Goal: Task Accomplishment & Management: Complete application form

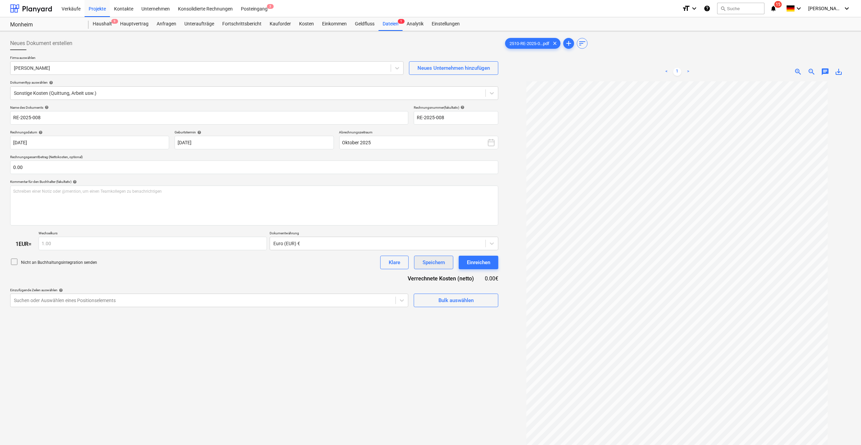
click at [423, 260] on div "Speichern" at bounding box center [434, 262] width 22 height 9
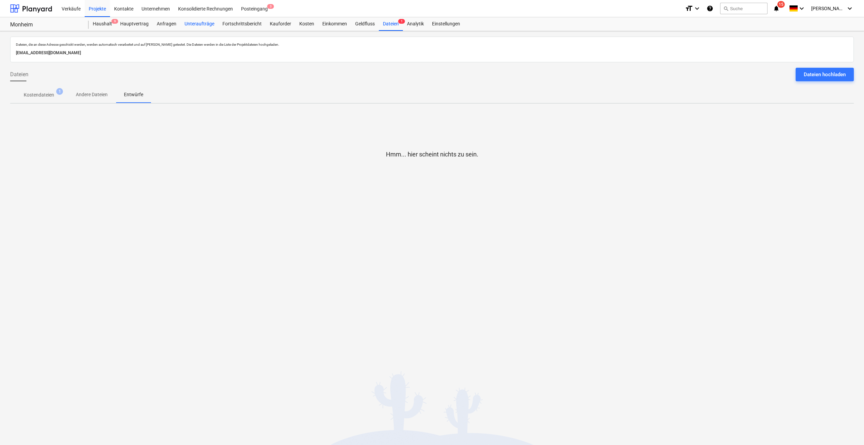
click at [204, 23] on div "Unteraufträge" at bounding box center [199, 24] width 38 height 14
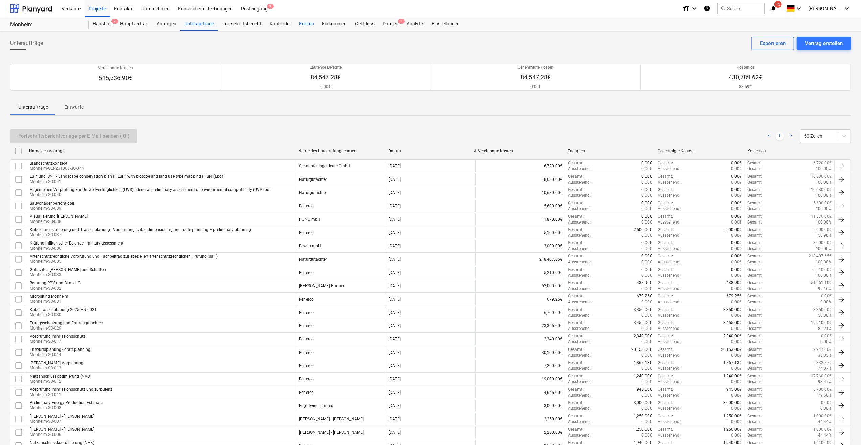
click at [304, 25] on div "Kosten" at bounding box center [306, 24] width 23 height 14
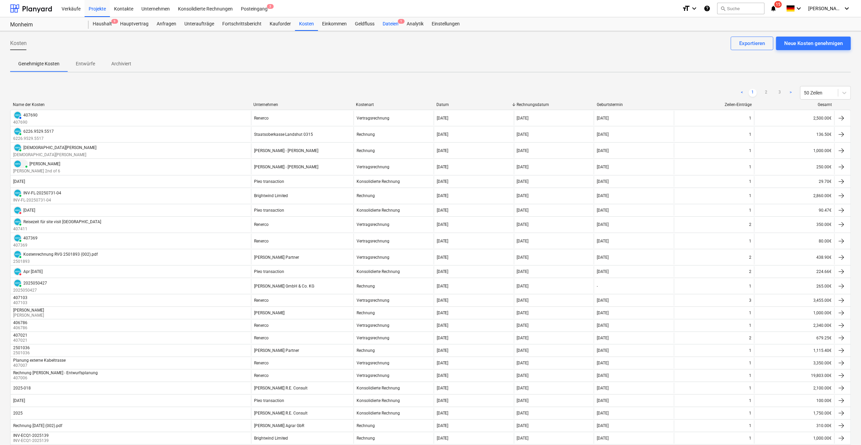
click at [387, 25] on div "Dateien 1" at bounding box center [391, 24] width 24 height 14
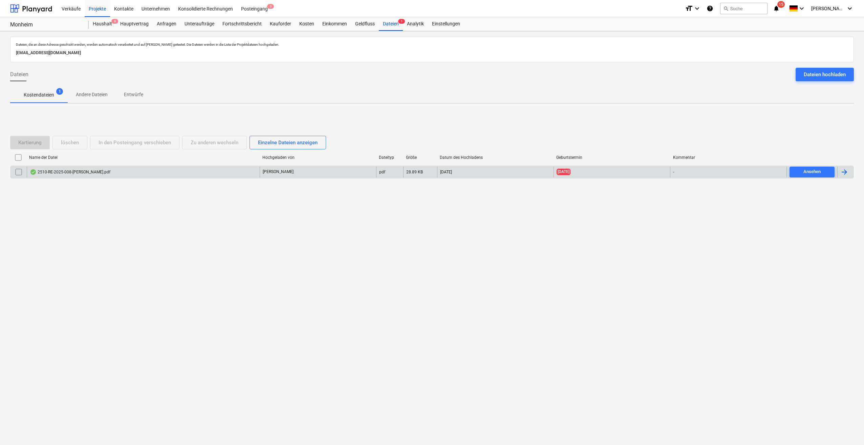
click at [64, 173] on div "2510-RE-2025-008-[PERSON_NAME].pdf" at bounding box center [70, 171] width 81 height 5
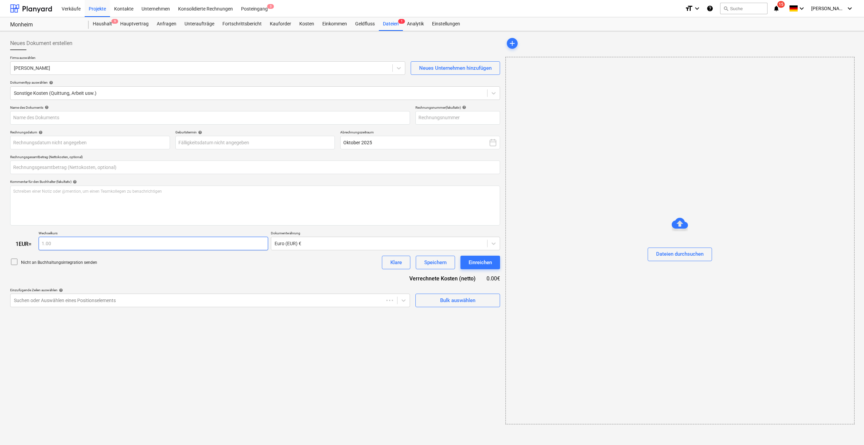
type input "RE-2025-008"
type input "[DATE]"
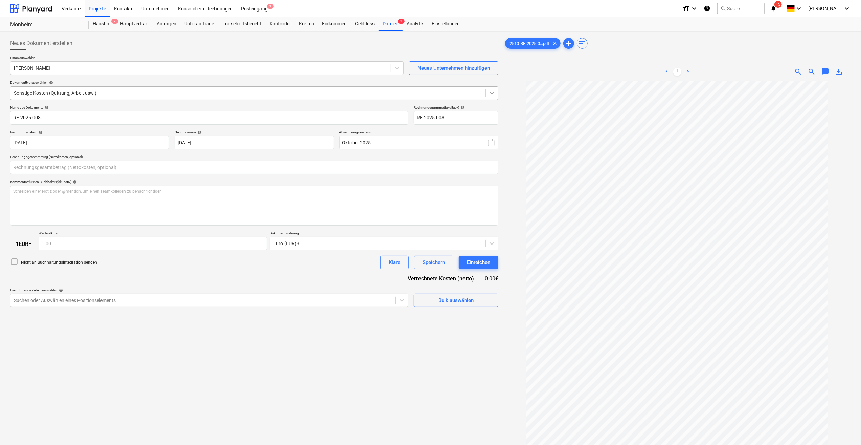
type input "0.00"
click at [490, 94] on icon at bounding box center [492, 93] width 7 height 7
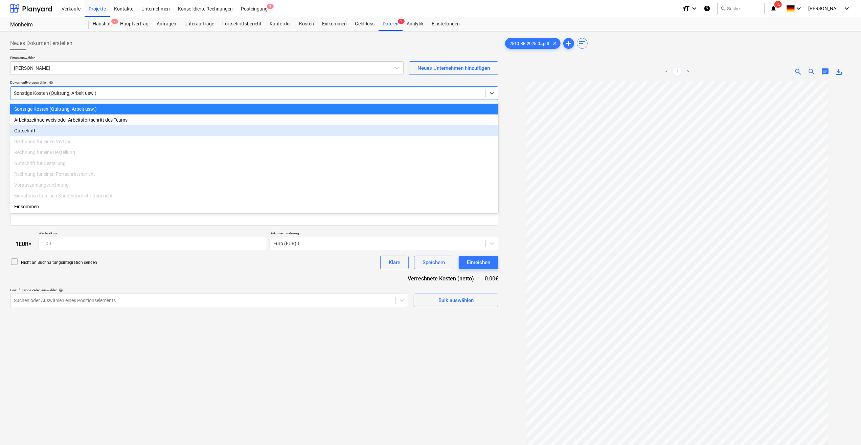
click at [64, 145] on div "Rechnung für einen Vertrag" at bounding box center [254, 141] width 488 height 11
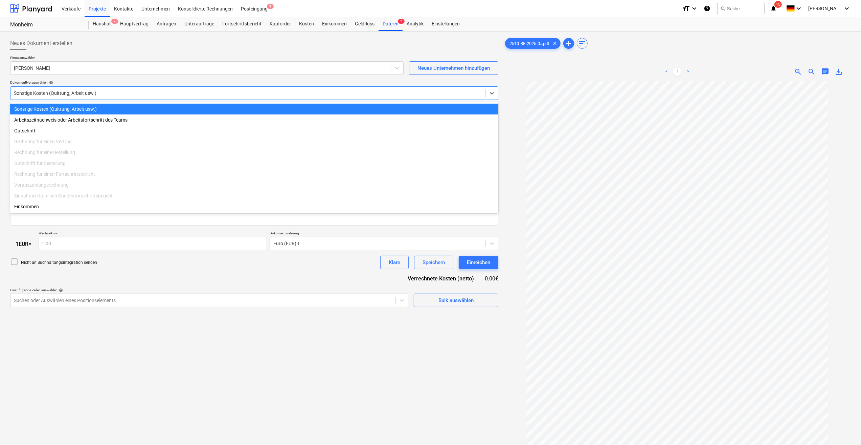
click at [504, 66] on div "< 1 > zoom_in zoom_out chat 0 save_alt" at bounding box center [677, 71] width 347 height 19
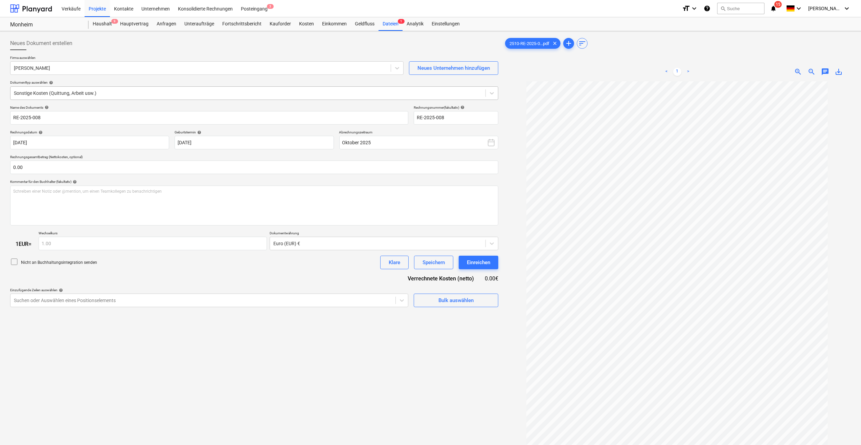
drag, startPoint x: 483, startPoint y: 87, endPoint x: 478, endPoint y: 92, distance: 6.7
click at [482, 88] on div "Sonstige Kosten (Quittung, Arbeit usw.)" at bounding box center [254, 93] width 488 height 14
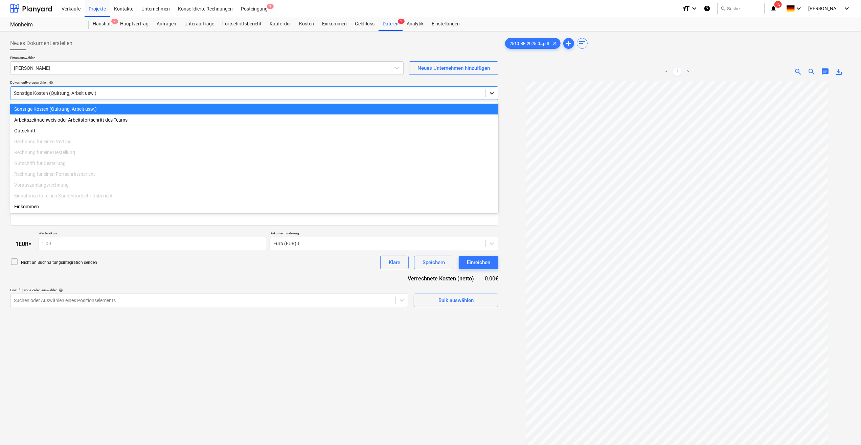
click at [493, 92] on icon at bounding box center [492, 93] width 7 height 7
click at [617, 67] on div "< 1 > zoom_in zoom_out chat 0 save_alt" at bounding box center [677, 71] width 347 height 19
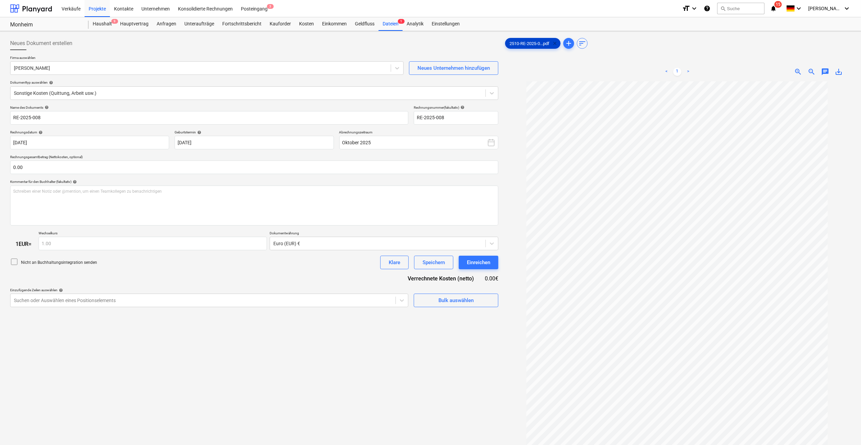
click at [555, 44] on span "clear" at bounding box center [555, 43] width 8 height 8
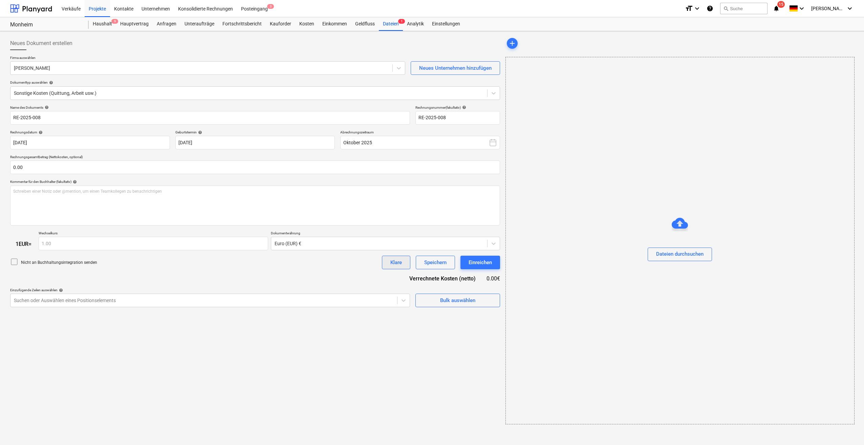
click at [393, 259] on div "Klare" at bounding box center [396, 262] width 12 height 9
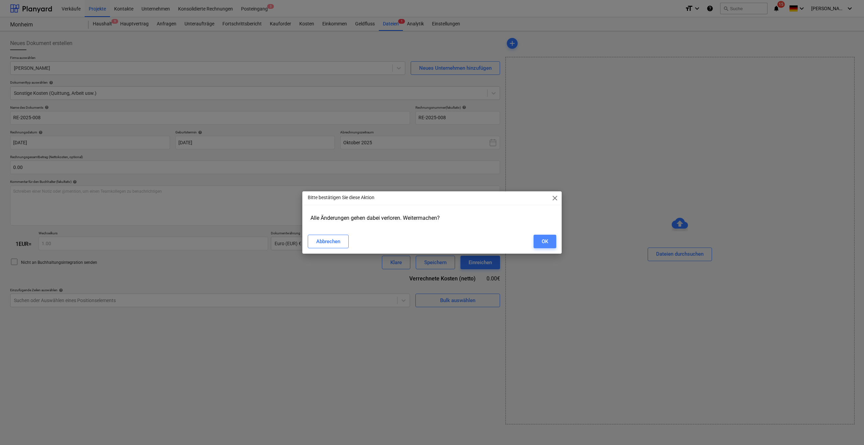
click at [542, 242] on div "OK" at bounding box center [545, 241] width 6 height 9
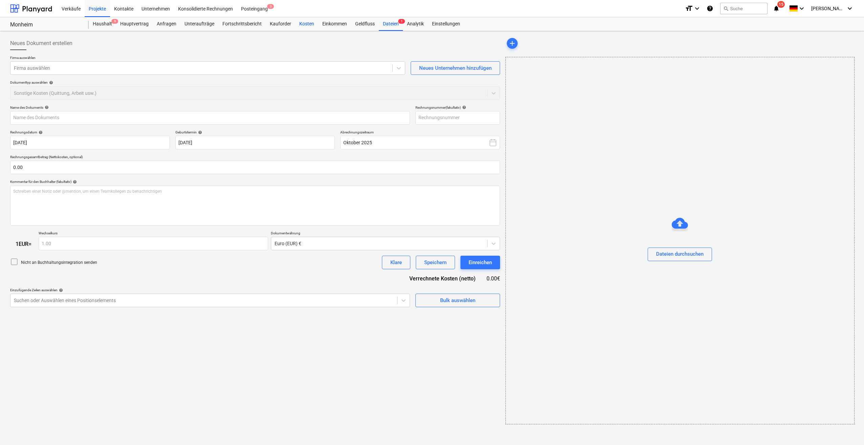
click at [301, 23] on div "Kosten" at bounding box center [306, 24] width 23 height 14
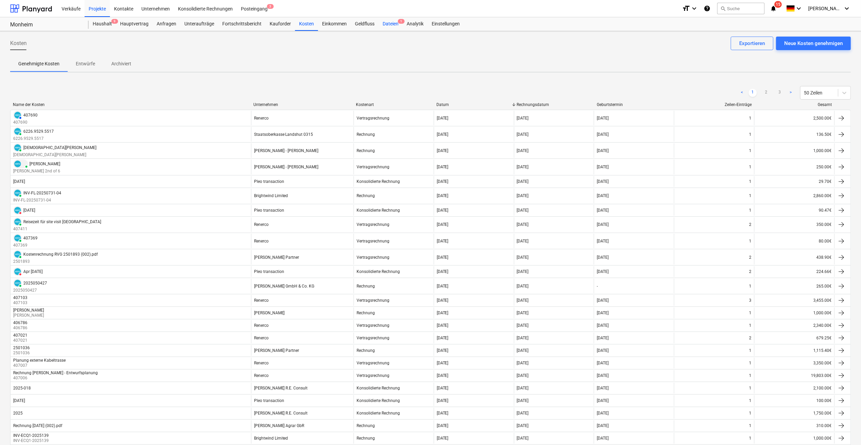
click at [386, 23] on div "Dateien 1" at bounding box center [391, 24] width 24 height 14
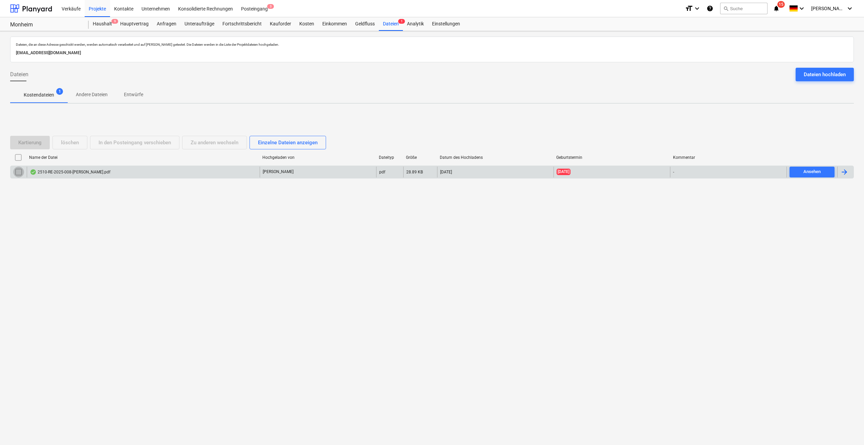
click at [18, 170] on input "checkbox" at bounding box center [18, 172] width 11 height 11
click at [72, 143] on div "löschen" at bounding box center [70, 142] width 18 height 9
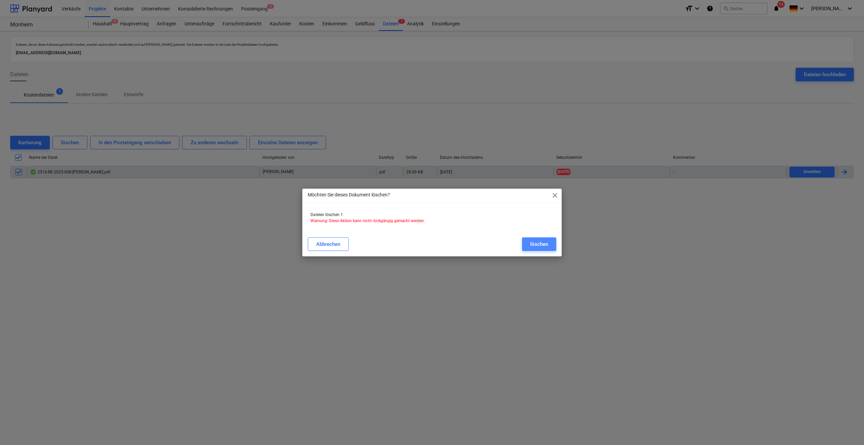
click at [547, 246] on div "löschen" at bounding box center [539, 244] width 18 height 9
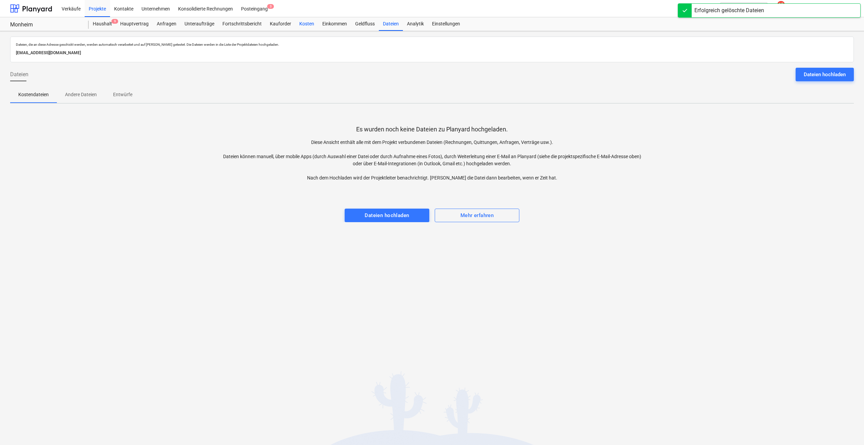
click at [301, 26] on div "Kosten" at bounding box center [306, 24] width 23 height 14
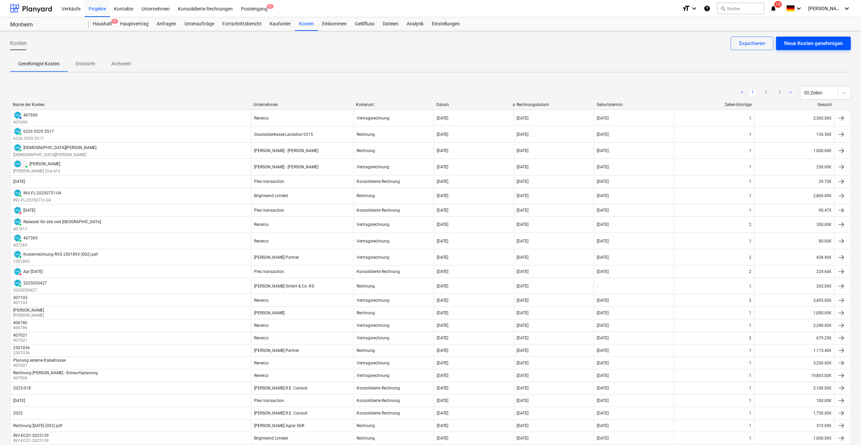
click at [812, 46] on div "Neue Kosten genehmigen" at bounding box center [814, 43] width 59 height 9
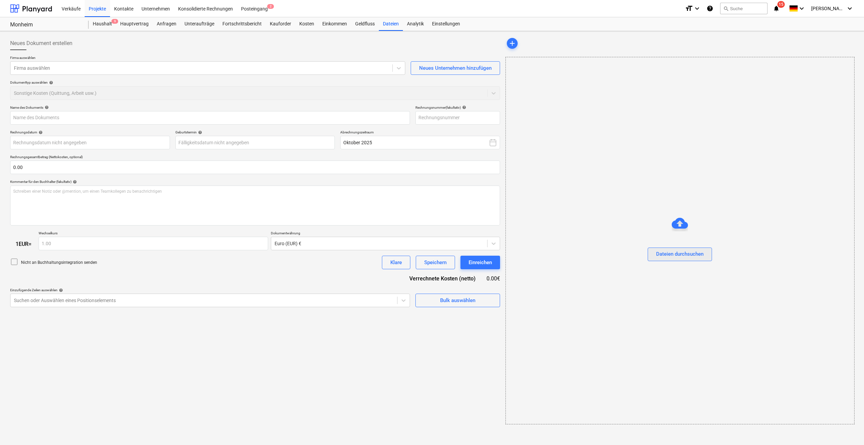
click at [679, 256] on div "Dateien durchsuchen" at bounding box center [679, 253] width 47 height 9
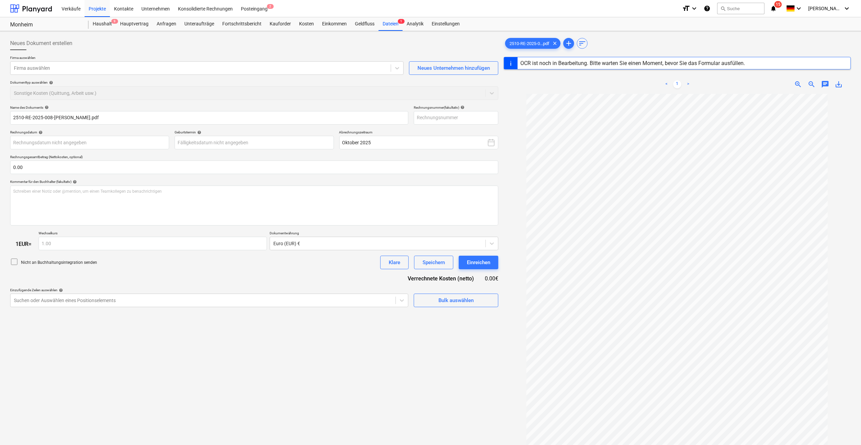
type input "RE-2025-008"
type input "[DATE]"
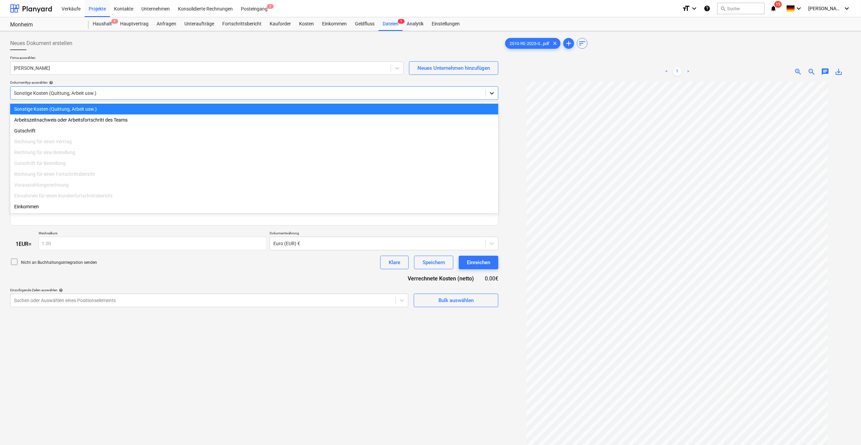
click at [492, 96] on div at bounding box center [492, 93] width 12 height 12
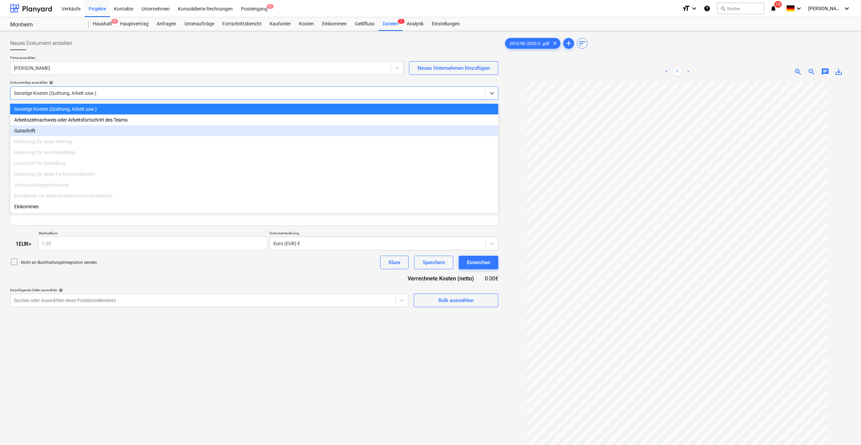
click at [60, 146] on div "Rechnung für einen Vertrag" at bounding box center [254, 141] width 488 height 11
click at [58, 143] on div "Rechnung für einen Vertrag" at bounding box center [254, 141] width 488 height 11
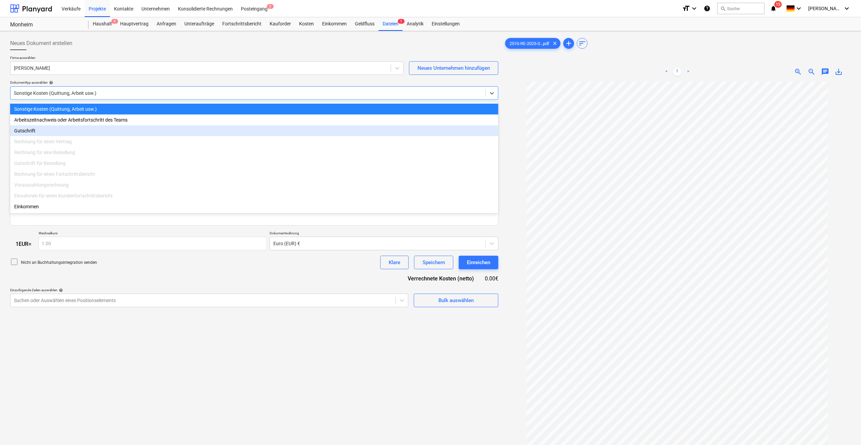
click at [58, 143] on div "Rechnung für einen Vertrag" at bounding box center [254, 141] width 488 height 11
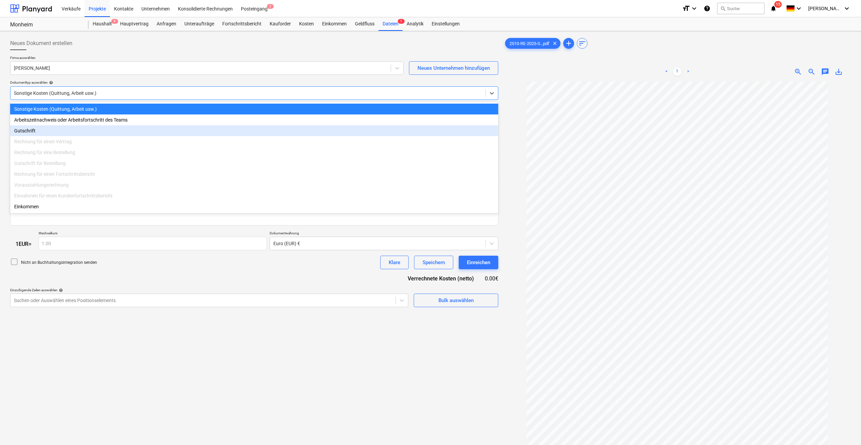
click at [58, 143] on div "Rechnung für einen Vertrag" at bounding box center [254, 141] width 488 height 11
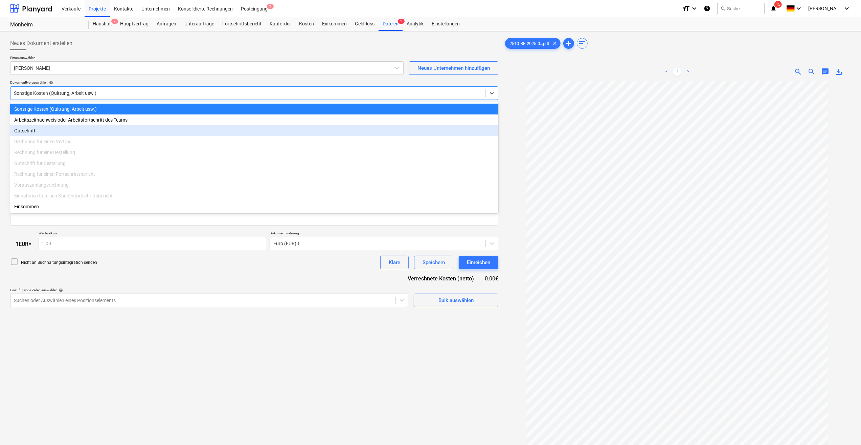
click at [58, 143] on div "Rechnung für einen Vertrag" at bounding box center [254, 141] width 488 height 11
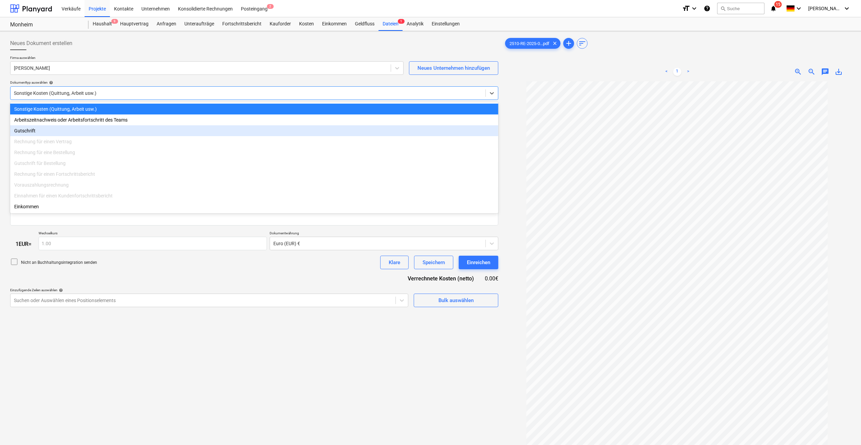
click at [58, 143] on div "Rechnung für einen Vertrag" at bounding box center [254, 141] width 488 height 11
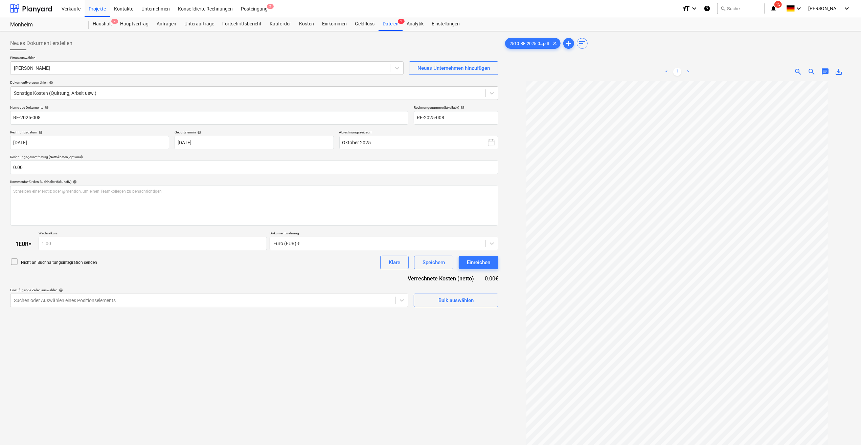
click at [268, 43] on div "Neues Dokument erstellen" at bounding box center [254, 44] width 488 height 14
click at [194, 27] on div "Unteraufträge" at bounding box center [199, 24] width 38 height 14
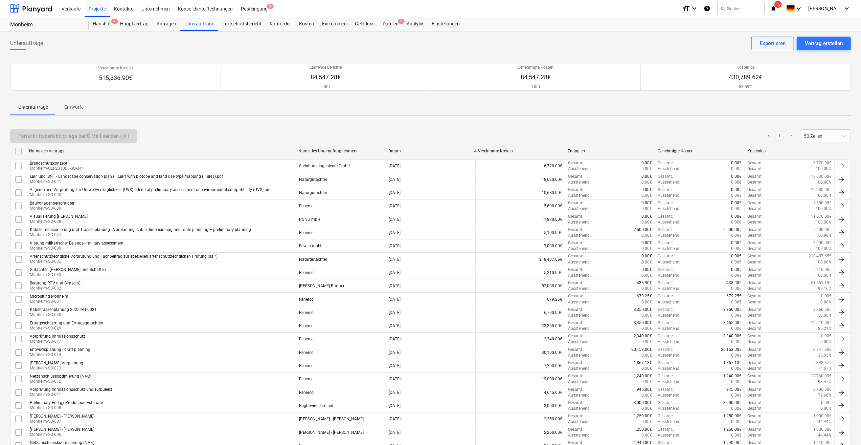
click at [313, 149] on div "Name des Unterauftragnehmers" at bounding box center [341, 151] width 84 height 5
checkbox input "false"
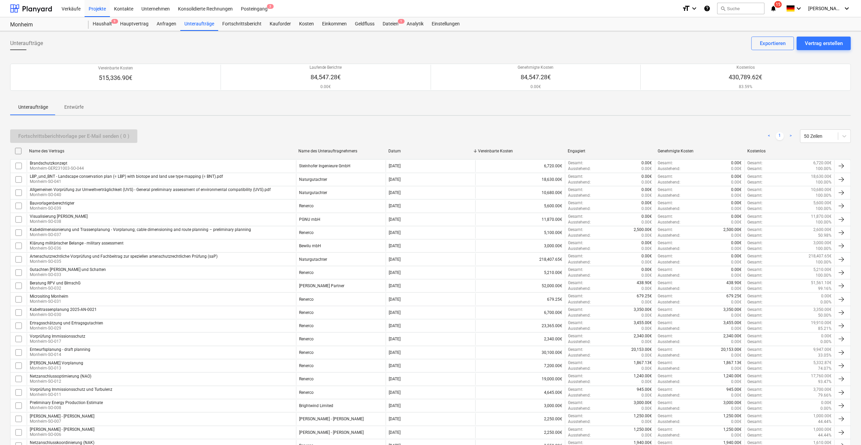
checkbox input "false"
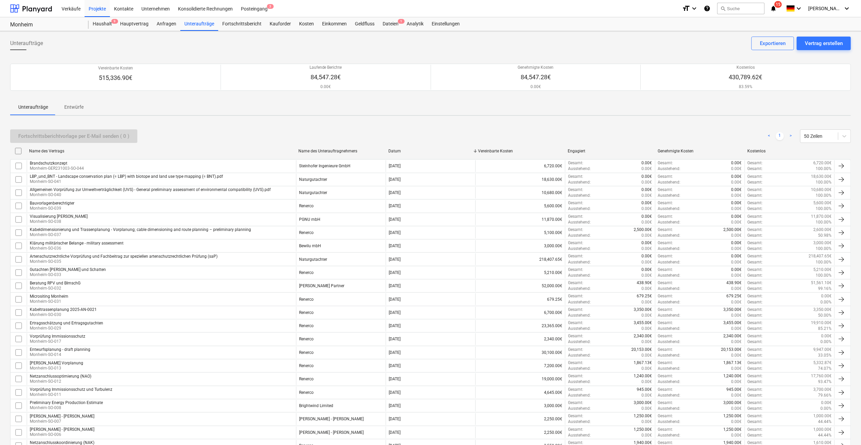
checkbox input "false"
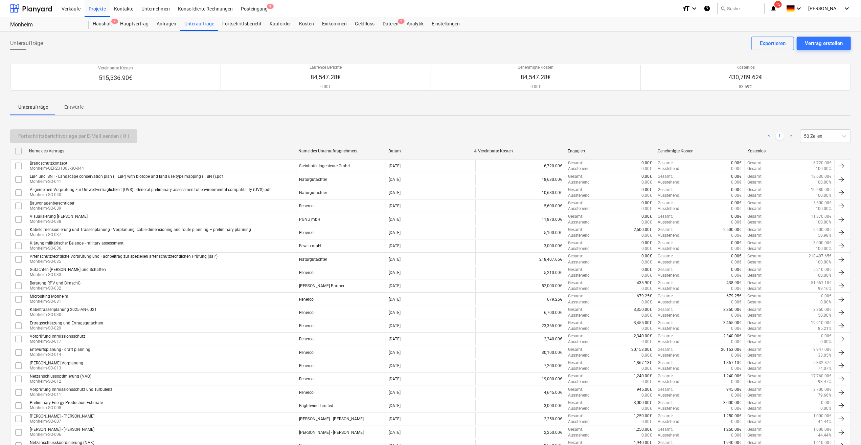
checkbox input "false"
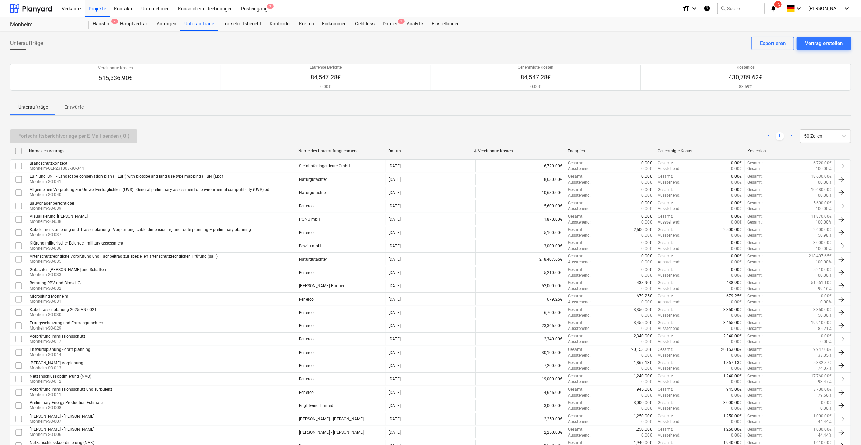
checkbox input "false"
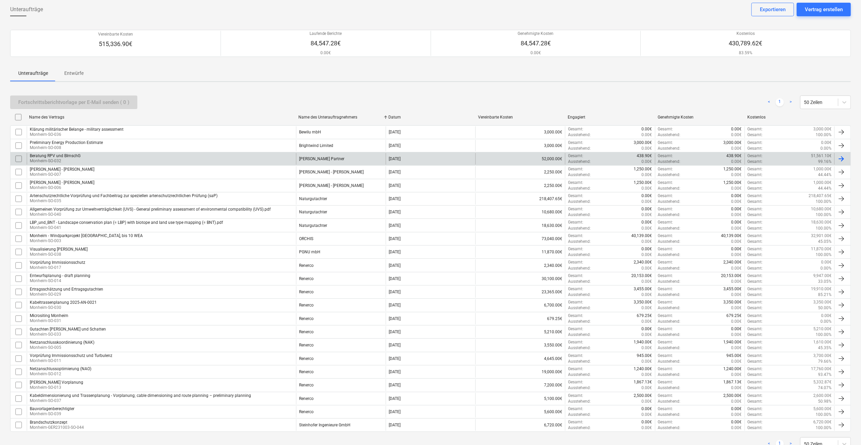
scroll to position [56, 0]
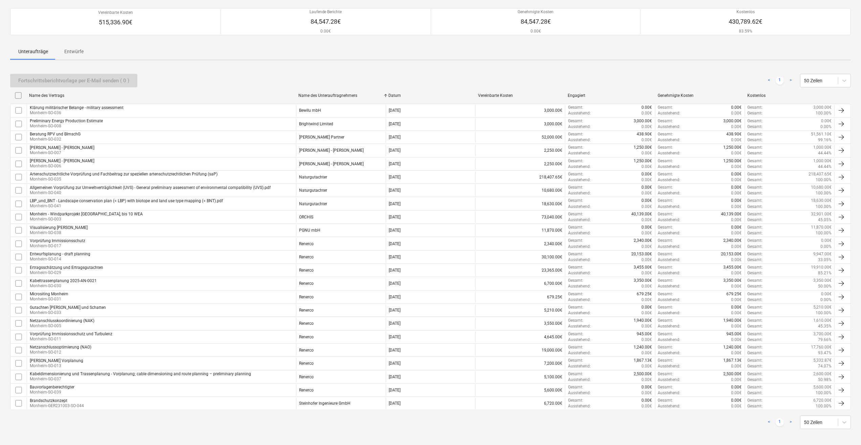
click at [789, 418] on link ">" at bounding box center [791, 422] width 8 height 8
click at [791, 419] on link ">" at bounding box center [791, 422] width 8 height 8
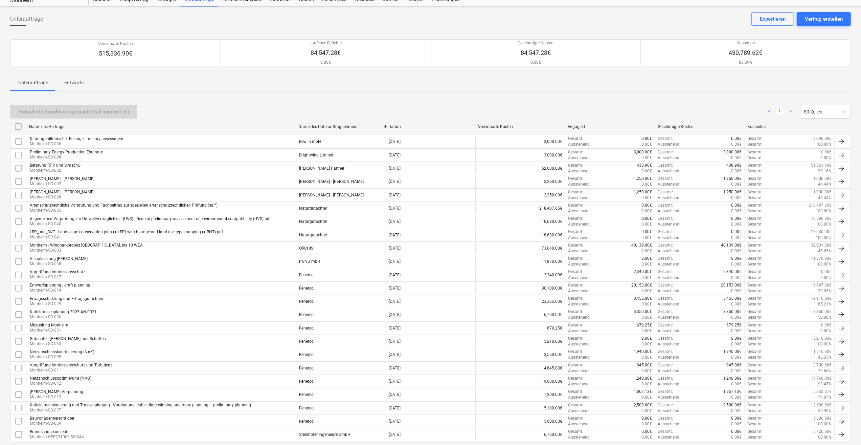
scroll to position [0, 0]
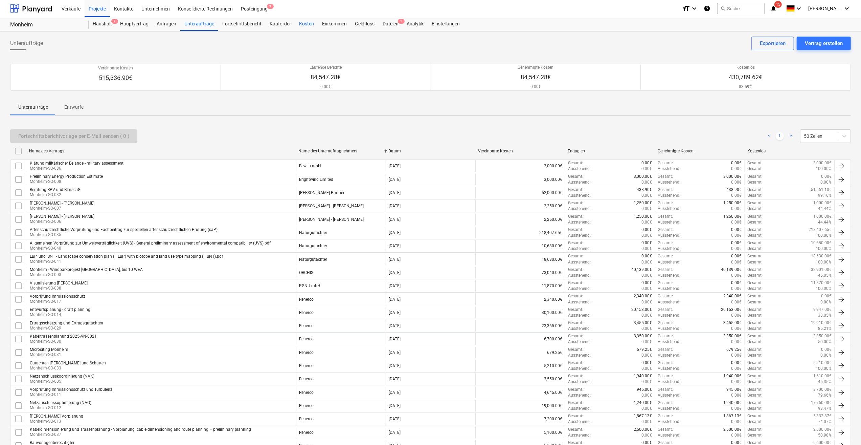
click at [303, 23] on div "Kosten" at bounding box center [306, 24] width 23 height 14
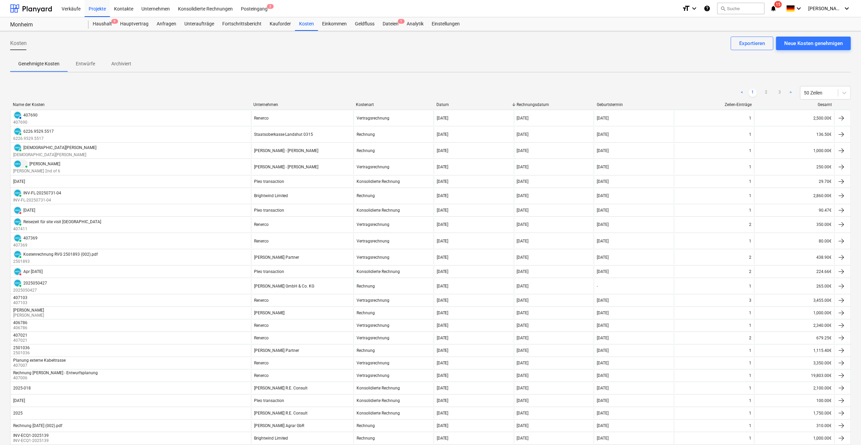
click at [272, 108] on div "Name der Kosten Unternehmen Kostenart Datum Rechnungsdatum Geburtstermin Zeilen…" at bounding box center [430, 105] width 841 height 7
click at [272, 102] on div "Unternehmen" at bounding box center [302, 104] width 97 height 5
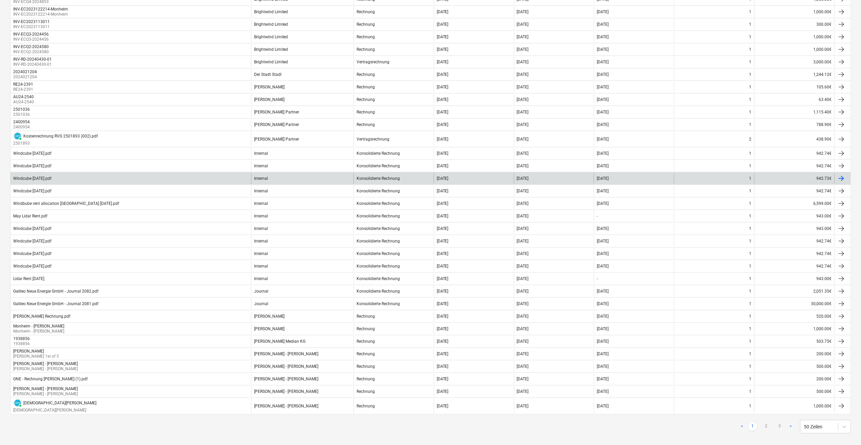
scroll to position [338, 0]
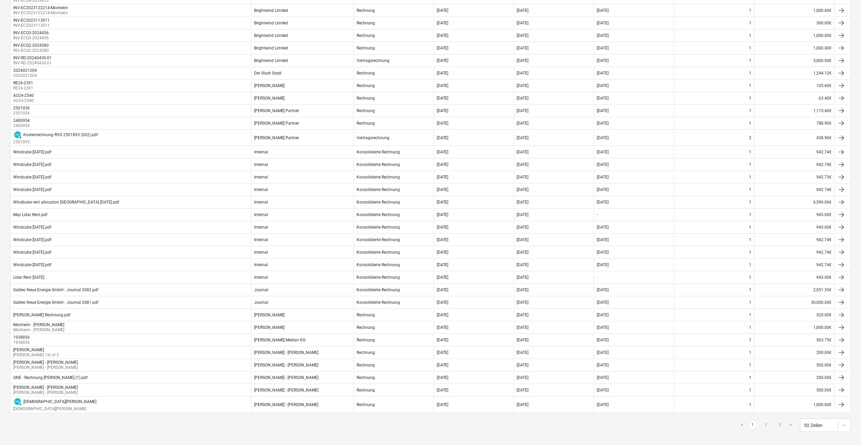
click at [765, 421] on link "2" at bounding box center [767, 425] width 8 height 8
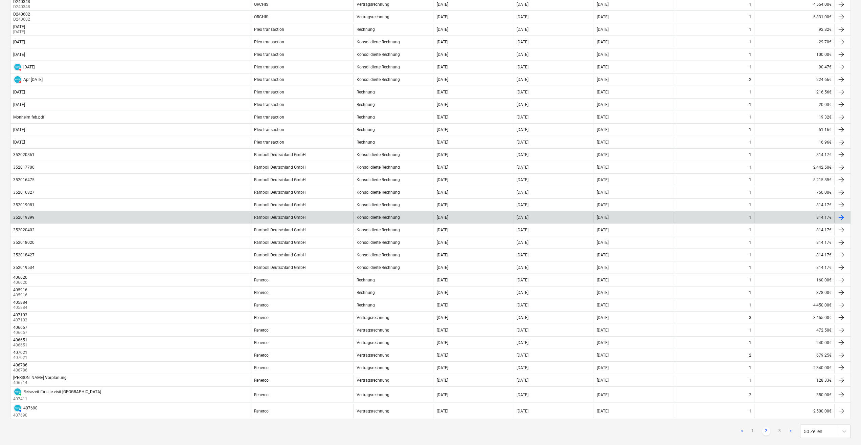
scroll to position [335, 0]
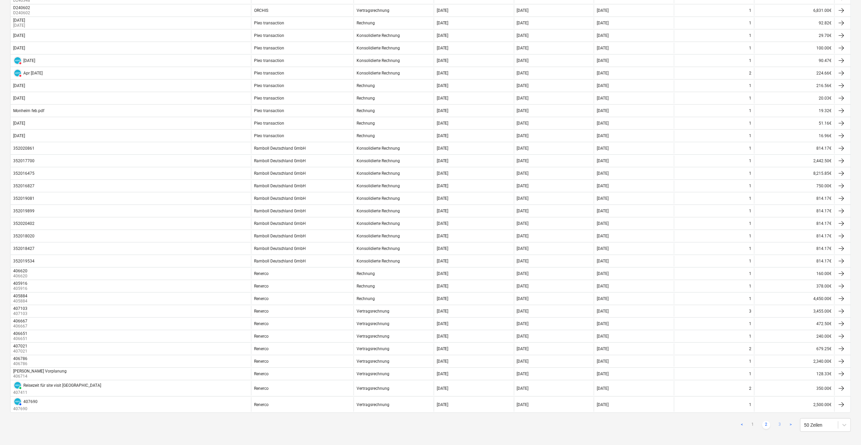
click at [779, 421] on link "3" at bounding box center [780, 425] width 8 height 8
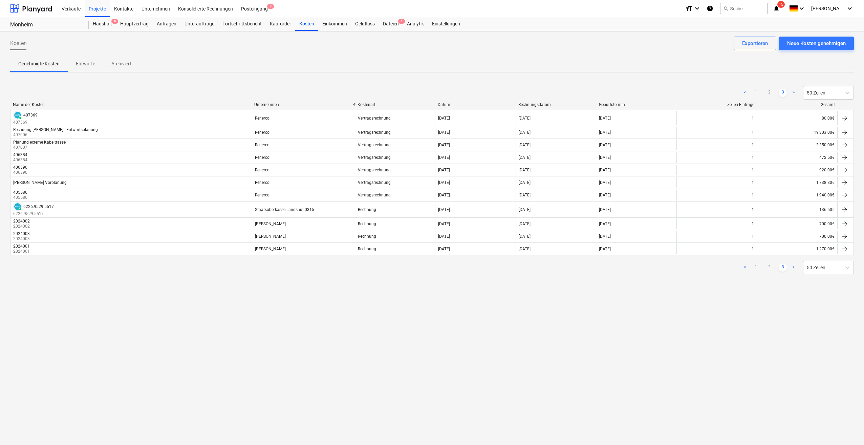
click at [746, 267] on link "<" at bounding box center [745, 267] width 8 height 8
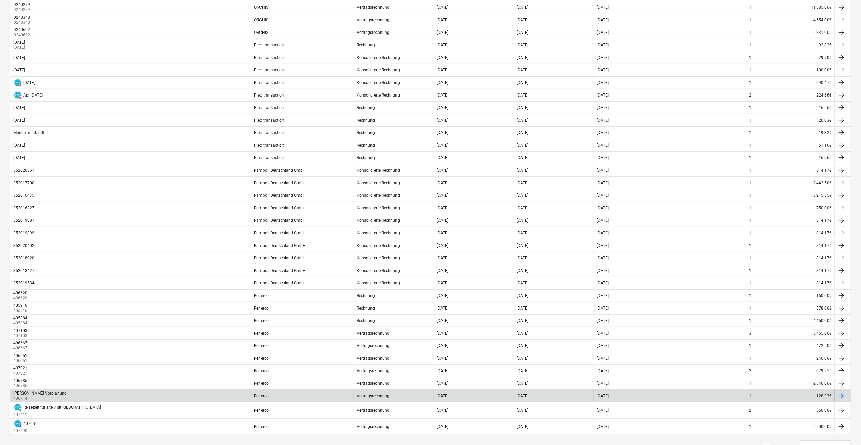
scroll to position [335, 0]
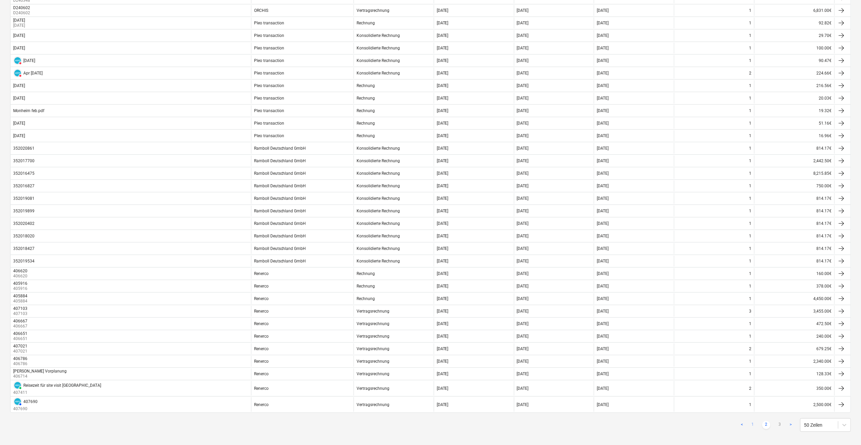
click at [752, 421] on link "1" at bounding box center [753, 425] width 8 height 8
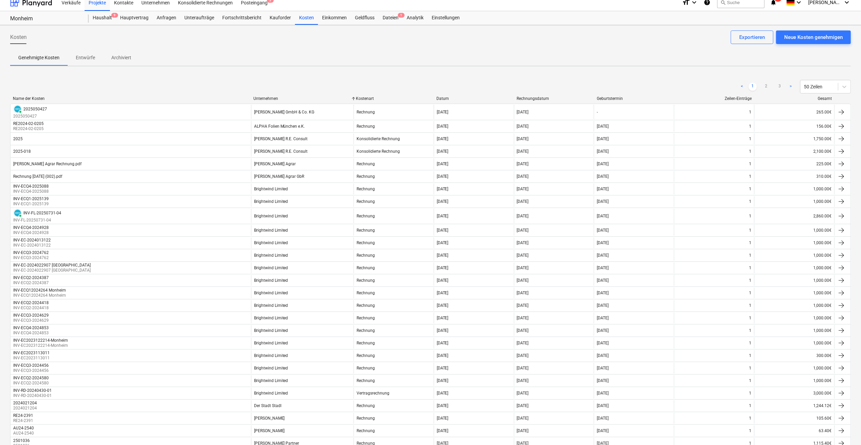
scroll to position [0, 0]
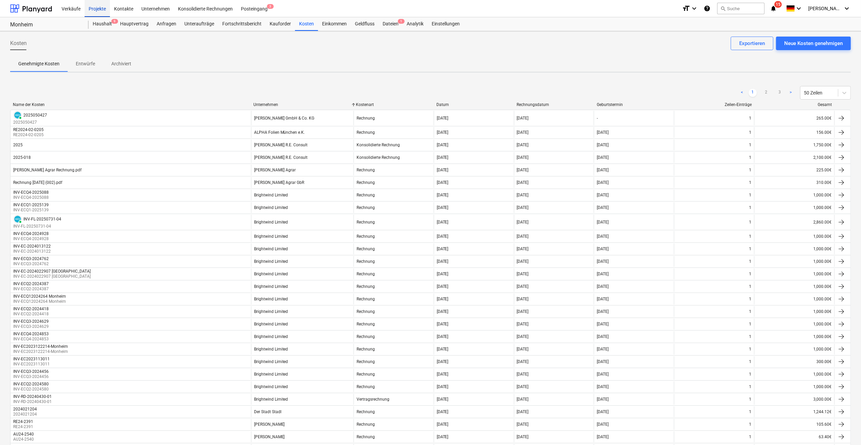
click at [95, 12] on div "Projekte" at bounding box center [97, 8] width 25 height 17
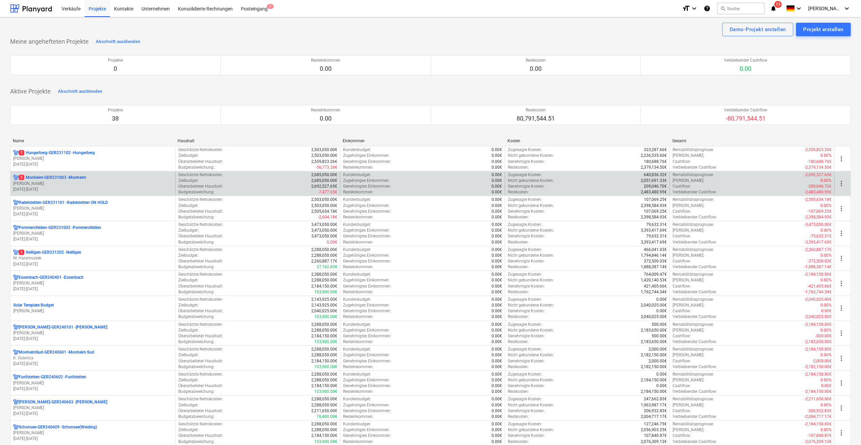
click at [26, 188] on p "[DATE] - [DATE]" at bounding box center [92, 190] width 159 height 6
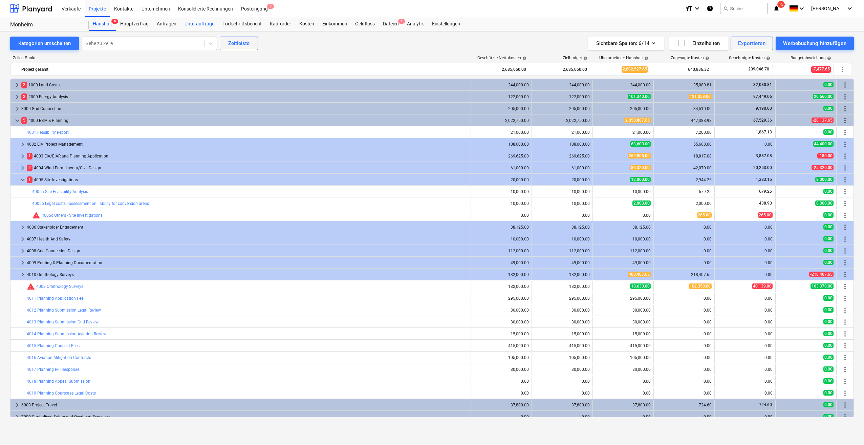
click at [192, 23] on div "Unteraufträge" at bounding box center [199, 24] width 38 height 14
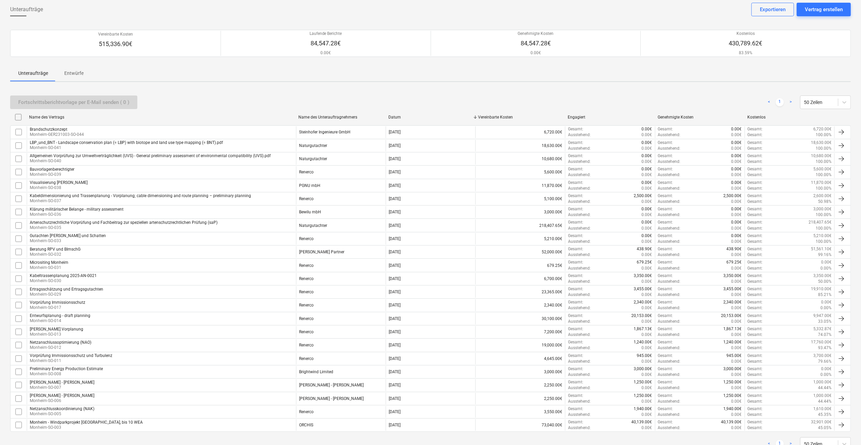
scroll to position [56, 0]
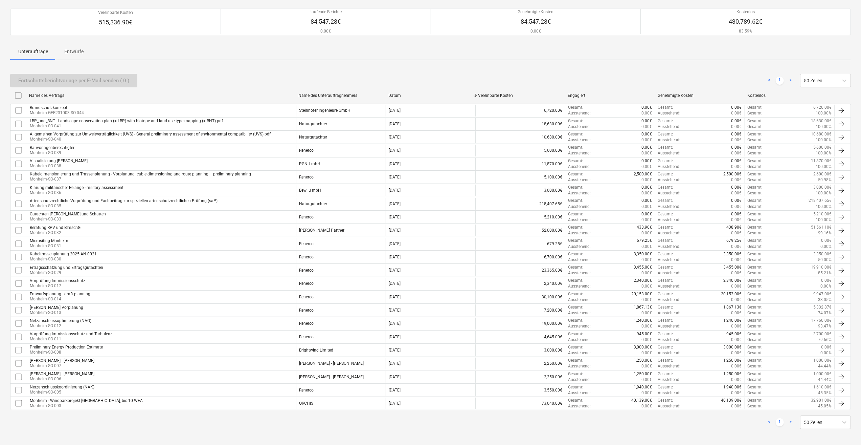
click at [317, 97] on div "Name des Unterauftragnehmers" at bounding box center [341, 95] width 84 height 5
checkbox input "false"
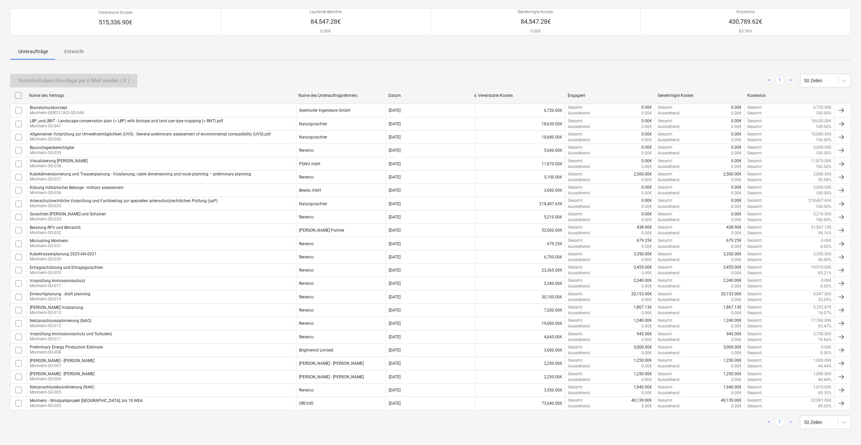
checkbox input "false"
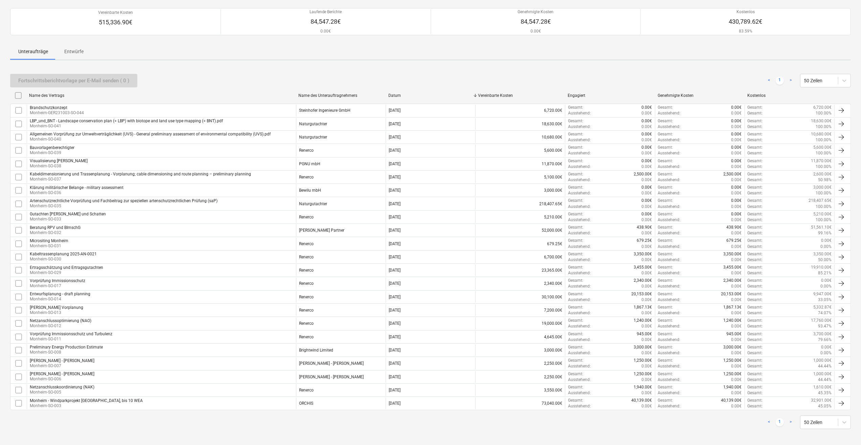
checkbox input "false"
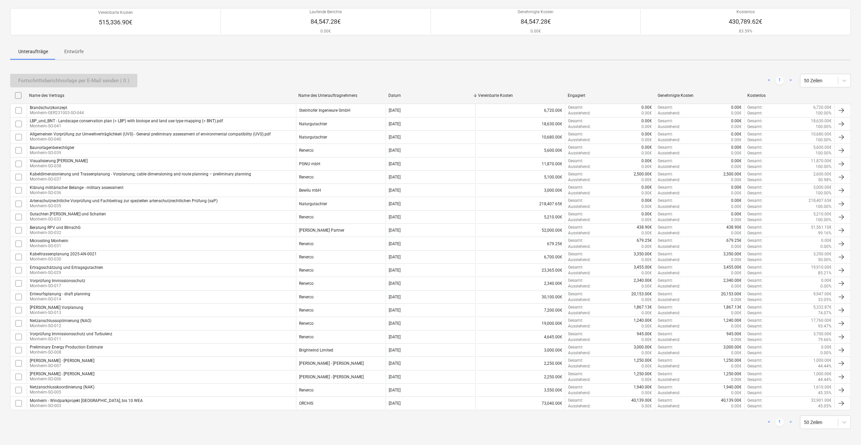
checkbox input "false"
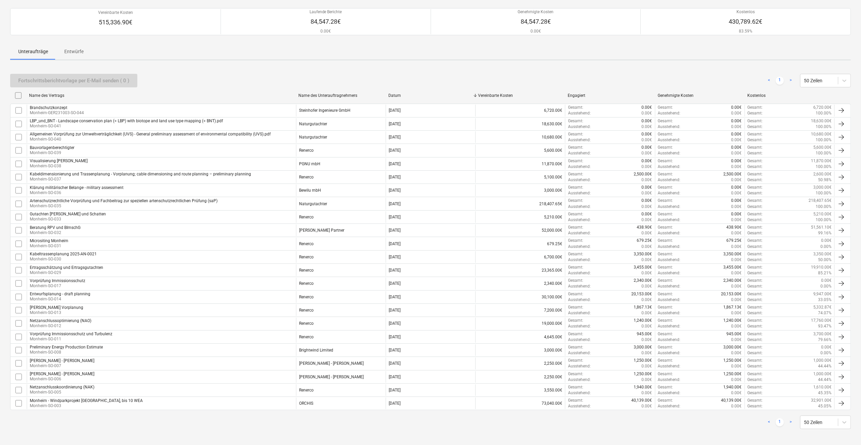
checkbox input "false"
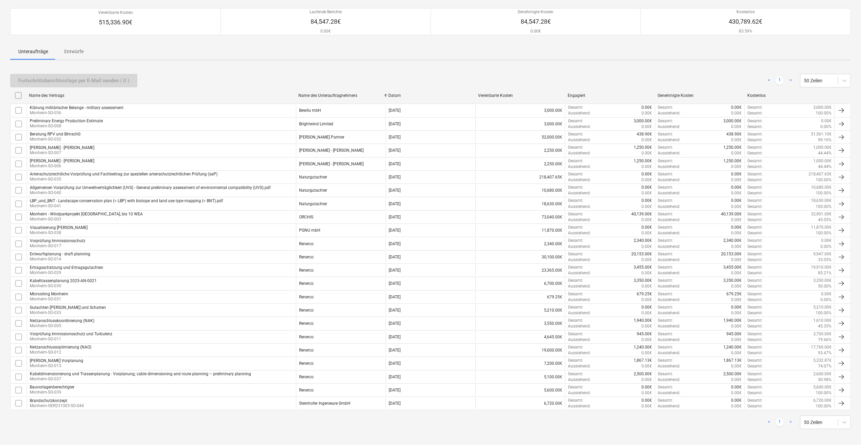
scroll to position [0, 0]
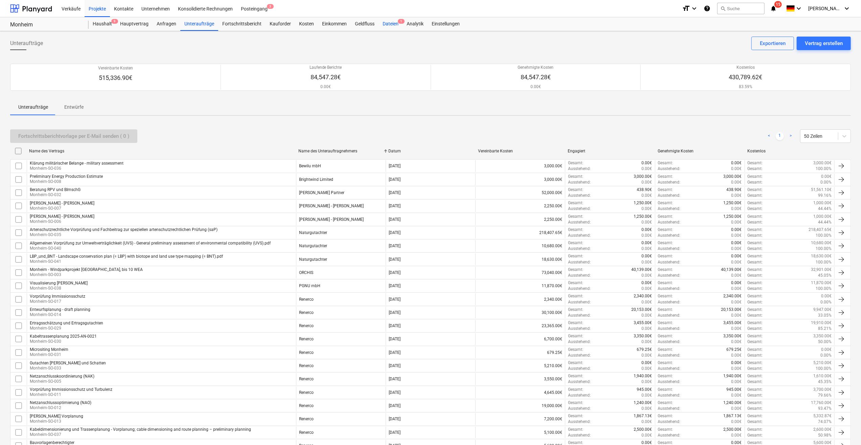
click at [393, 20] on div "Dateien 1" at bounding box center [391, 24] width 24 height 14
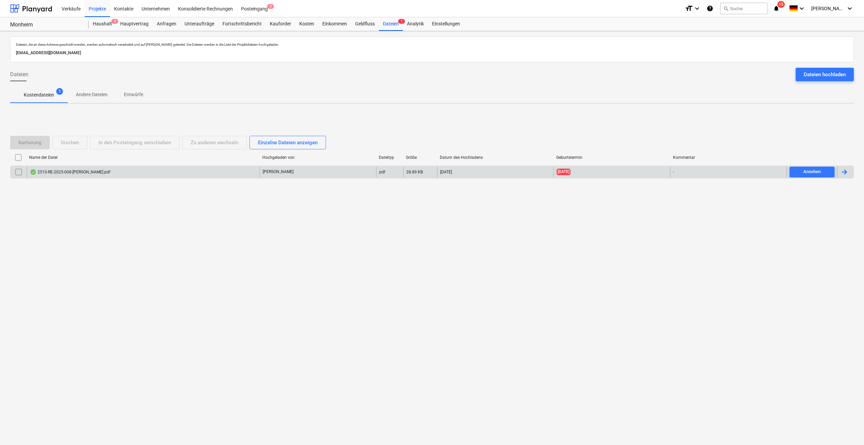
click at [18, 173] on input "checkbox" at bounding box center [18, 172] width 11 height 11
click at [64, 141] on div "löschen" at bounding box center [70, 142] width 18 height 9
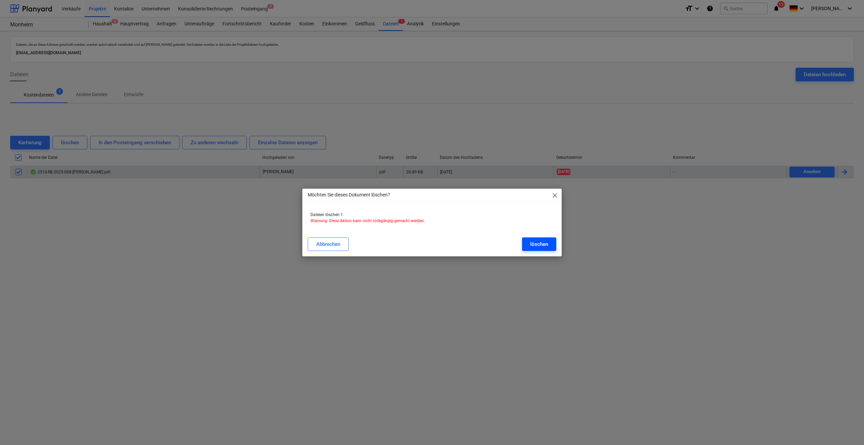
click at [531, 247] on div "löschen" at bounding box center [539, 244] width 18 height 9
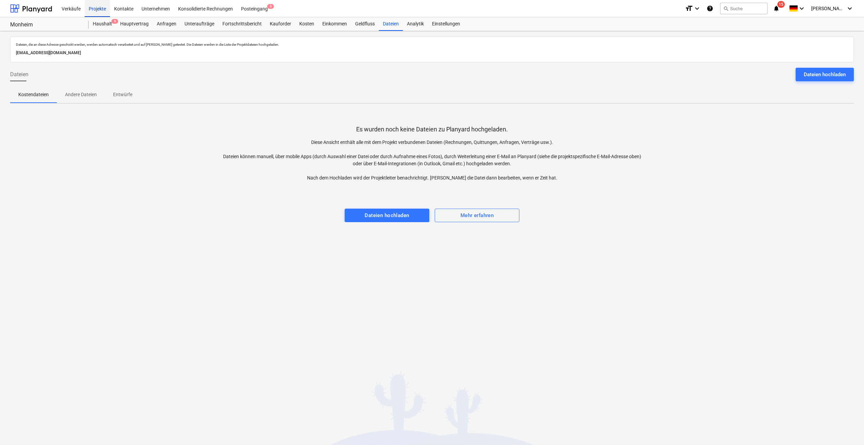
click at [99, 10] on div "Projekte" at bounding box center [97, 8] width 25 height 17
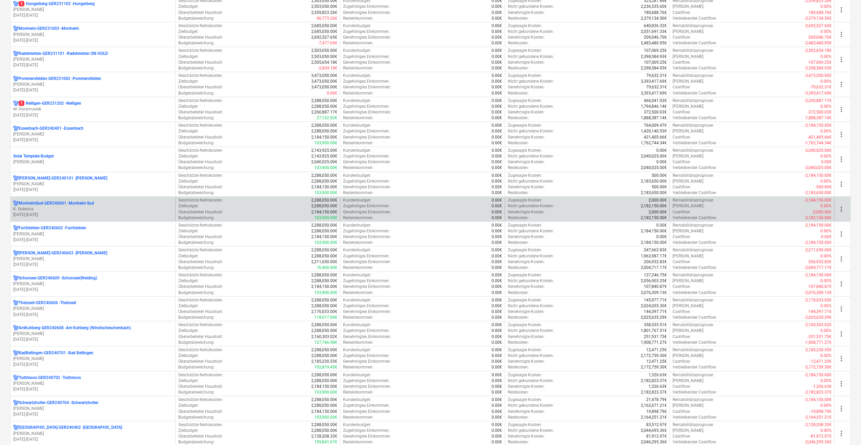
scroll to position [169, 0]
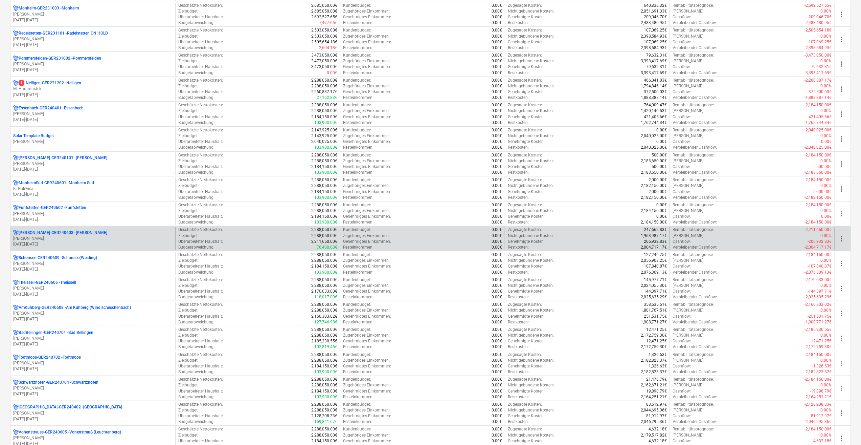
click at [31, 236] on p "[PERSON_NAME]" at bounding box center [92, 239] width 159 height 6
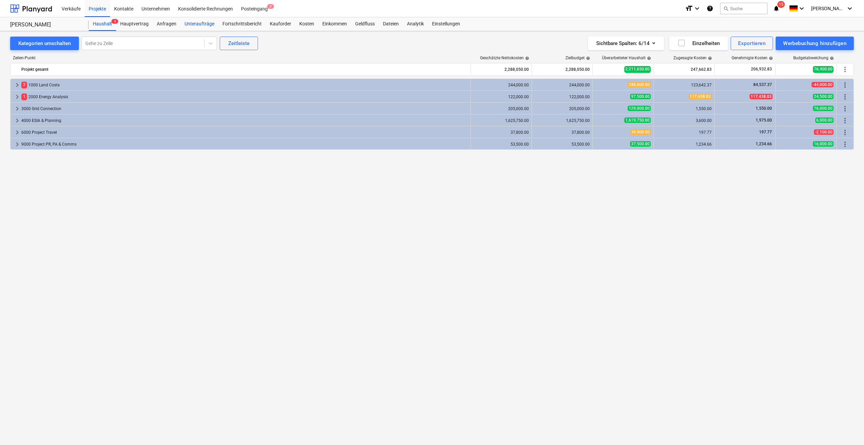
click at [192, 24] on div "Unteraufträge" at bounding box center [199, 24] width 38 height 14
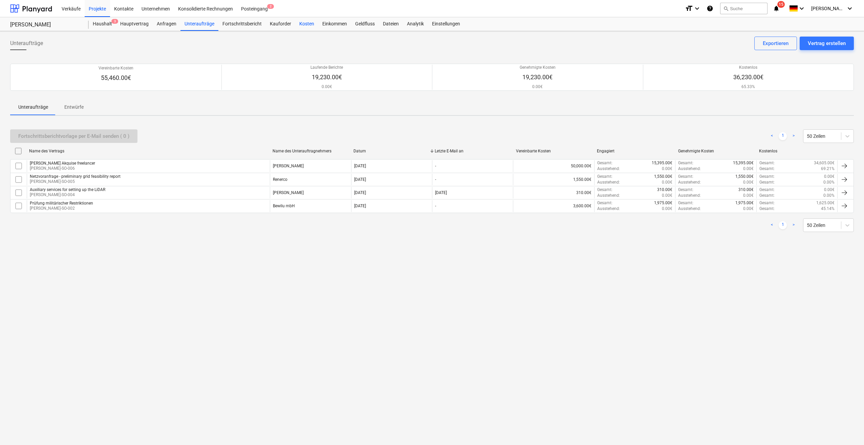
click at [302, 25] on div "Kosten" at bounding box center [306, 24] width 23 height 14
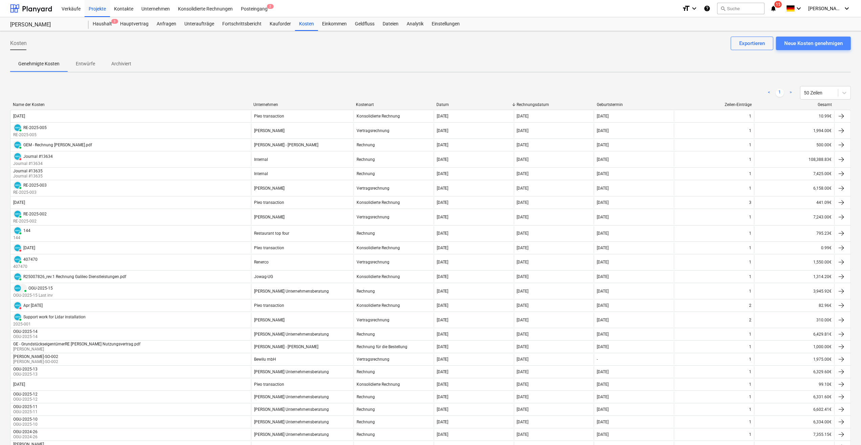
click at [808, 42] on div "Neue Kosten genehmigen" at bounding box center [814, 43] width 59 height 9
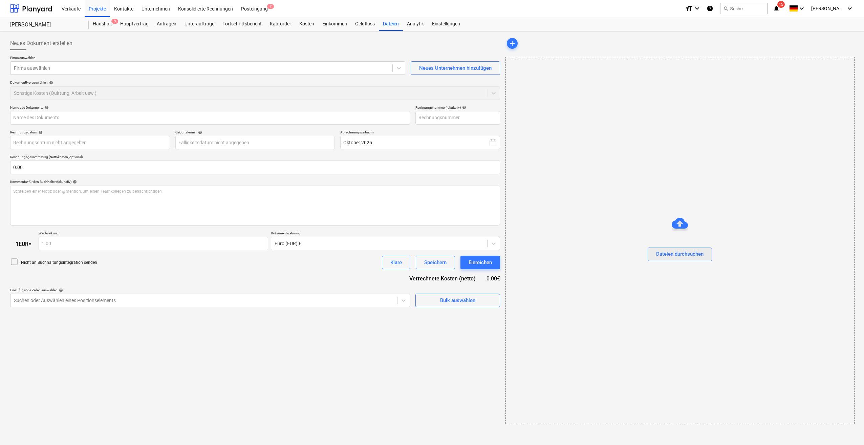
click at [686, 254] on div "Dateien durchsuchen" at bounding box center [679, 253] width 47 height 9
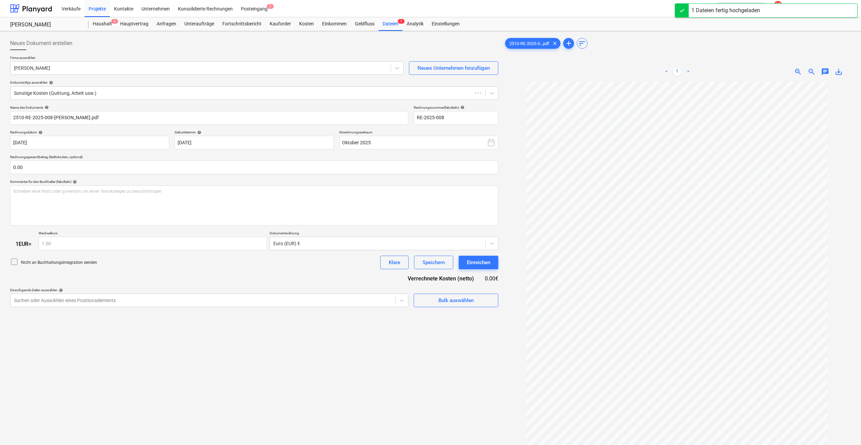
type input "RE-2025-008"
type input "[DATE]"
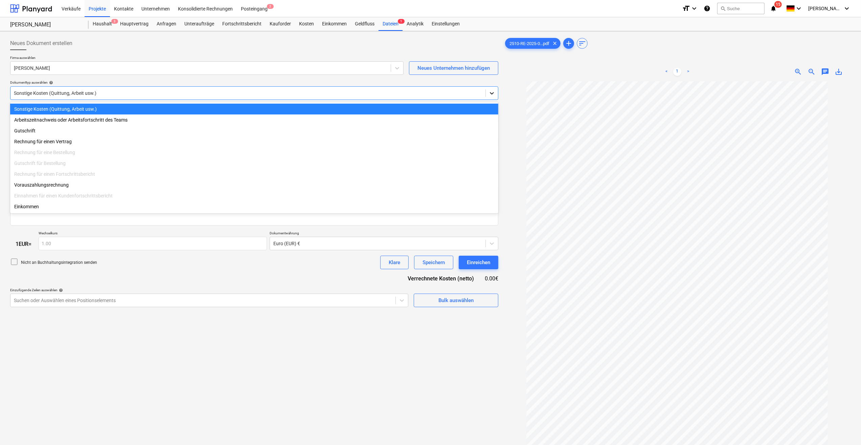
click at [493, 94] on icon at bounding box center [492, 93] width 7 height 7
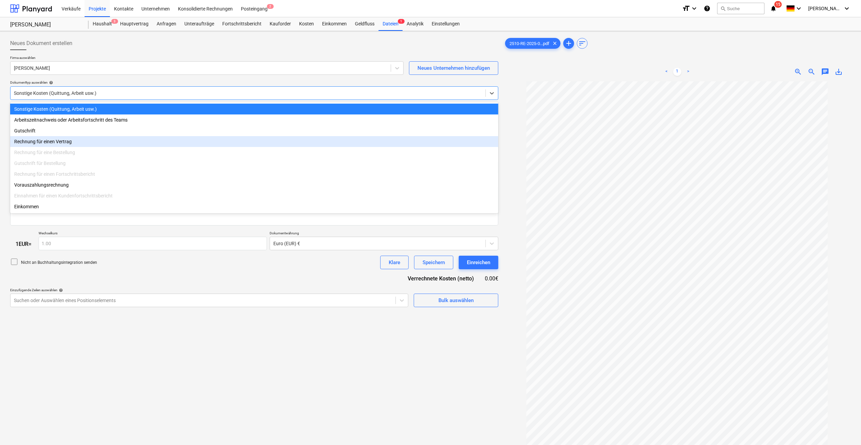
click at [59, 144] on div "Rechnung für einen Vertrag" at bounding box center [254, 141] width 488 height 11
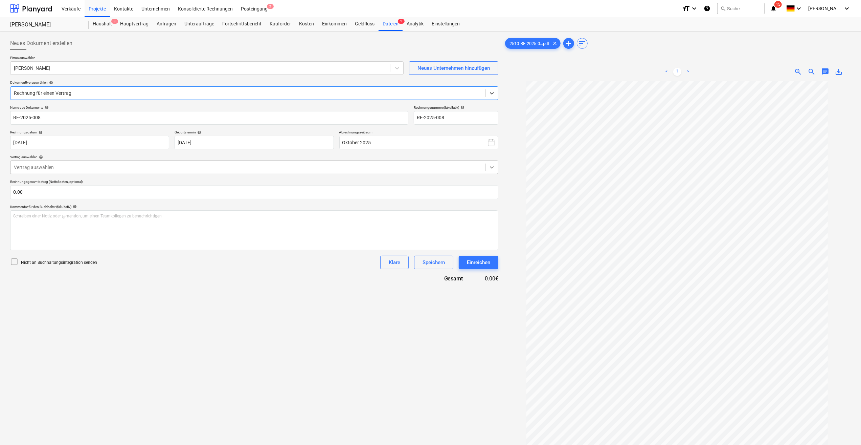
click at [494, 170] on icon at bounding box center [492, 167] width 7 height 7
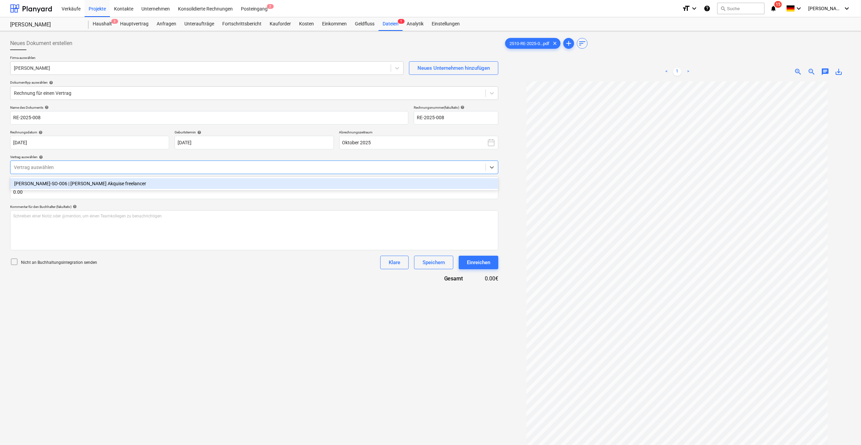
click at [107, 187] on div "[PERSON_NAME]-SO-006 | [PERSON_NAME] Akquise freelancer" at bounding box center [254, 183] width 488 height 11
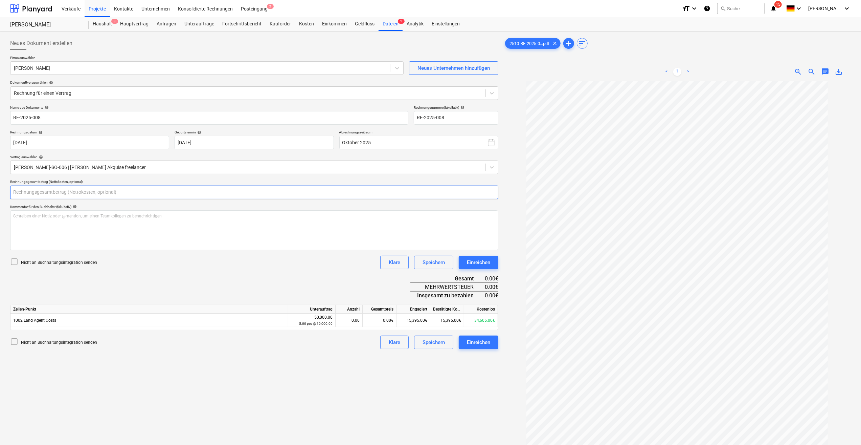
click at [64, 190] on input "text" at bounding box center [254, 192] width 488 height 14
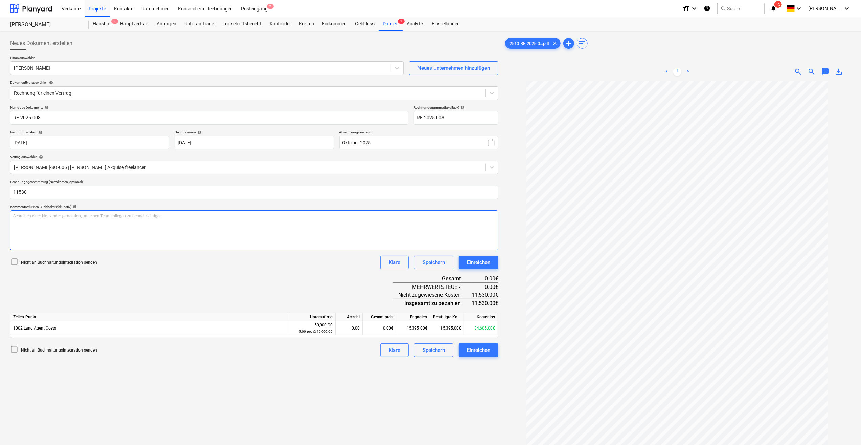
type input "11,530.00"
click at [68, 235] on div "Schreiben einer Notiz oder @mention, um einen Teamkollegen zu benachrichtigen ﻿" at bounding box center [254, 230] width 488 height 40
click at [347, 330] on div "0.00" at bounding box center [348, 328] width 21 height 14
type input "1"
click at [376, 330] on div "0.00€" at bounding box center [380, 328] width 34 height 14
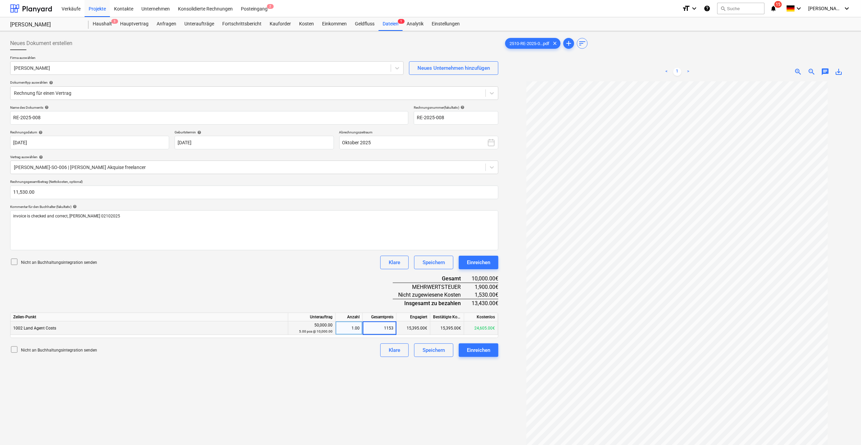
type input "11530"
click at [481, 351] on div "Einreichen" at bounding box center [478, 350] width 23 height 9
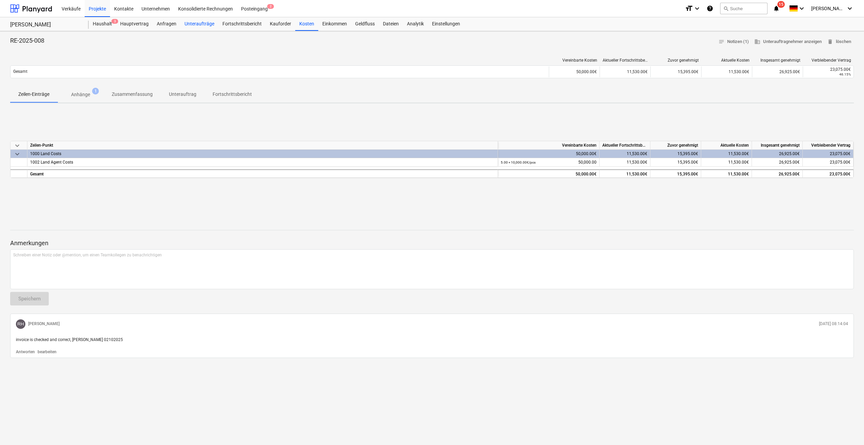
drag, startPoint x: 194, startPoint y: 25, endPoint x: 196, endPoint y: 28, distance: 3.8
click at [194, 25] on div "Unteraufträge" at bounding box center [199, 24] width 38 height 14
